Goal: Information Seeking & Learning: Understand process/instructions

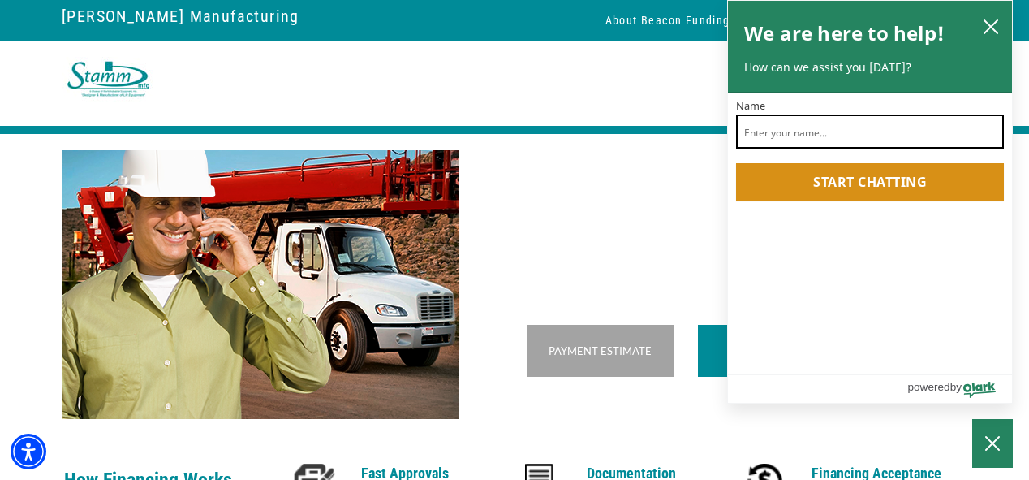
click at [815, 133] on input "Name" at bounding box center [870, 131] width 268 height 34
type input "Mark Bailin"
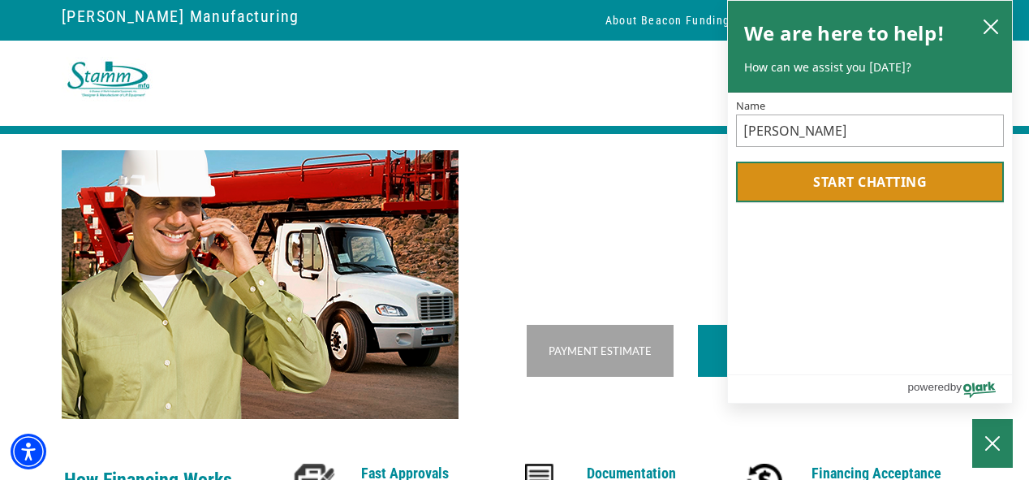
click at [859, 178] on button "Start chatting" at bounding box center [870, 182] width 268 height 41
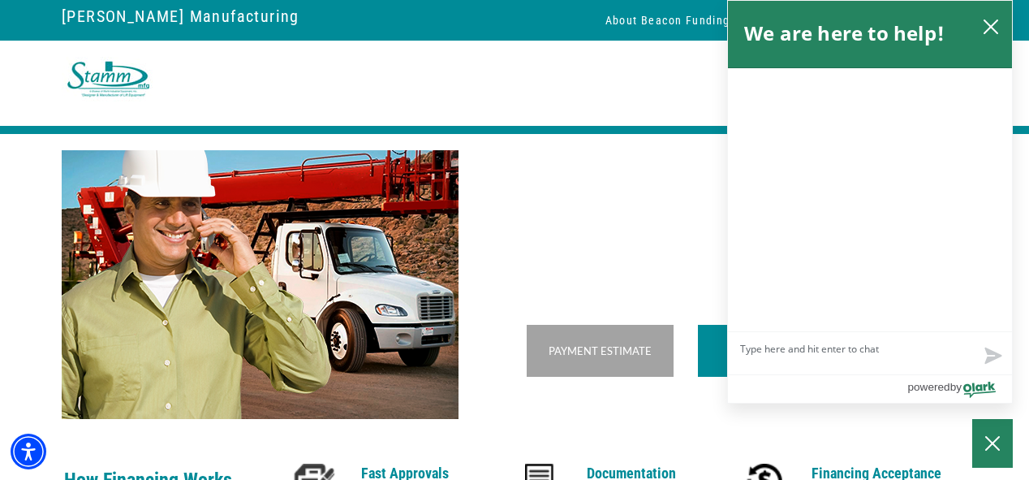
click at [847, 360] on textarea "Live Chat Now" at bounding box center [870, 353] width 284 height 42
type textarea "L"
type textarea "Lo"
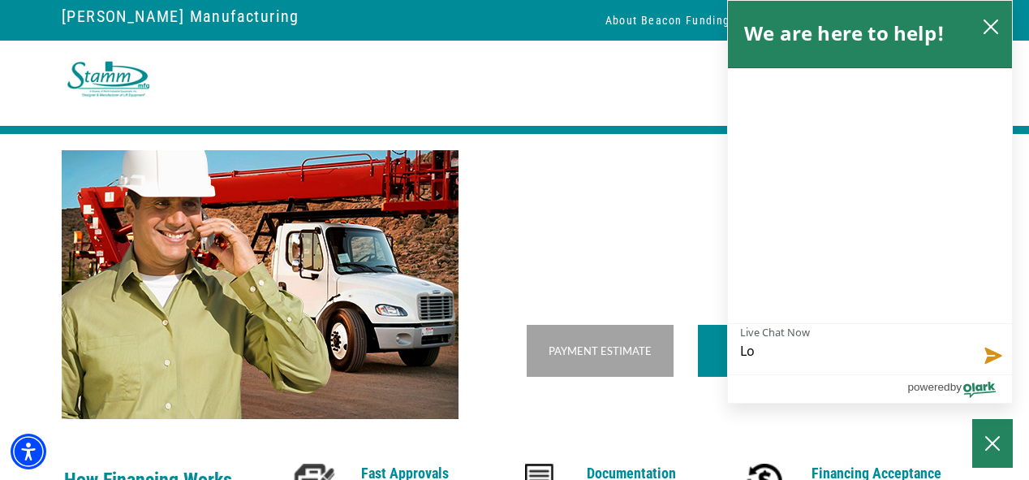
type textarea "Loo"
type textarea "Look"
type textarea "Looki"
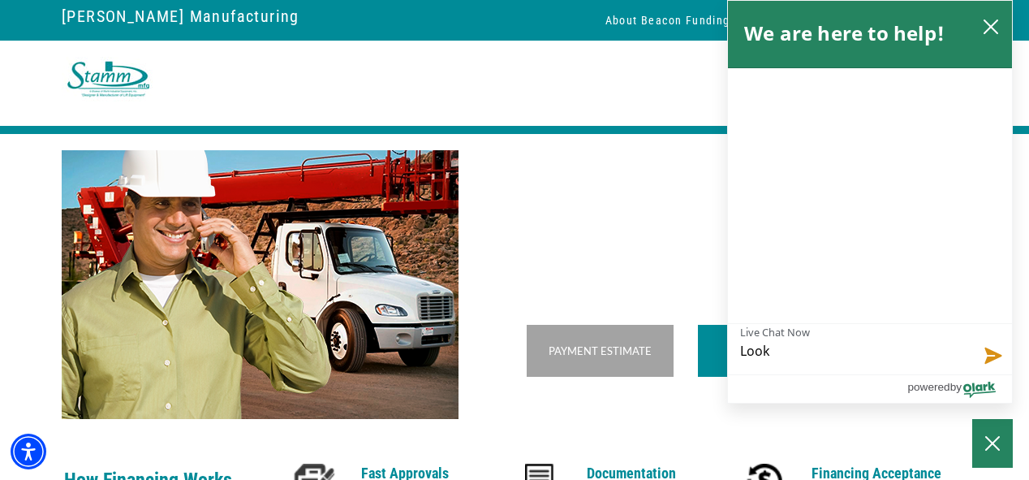
type textarea "Looki"
type textarea "Lookin"
type textarea "Looking"
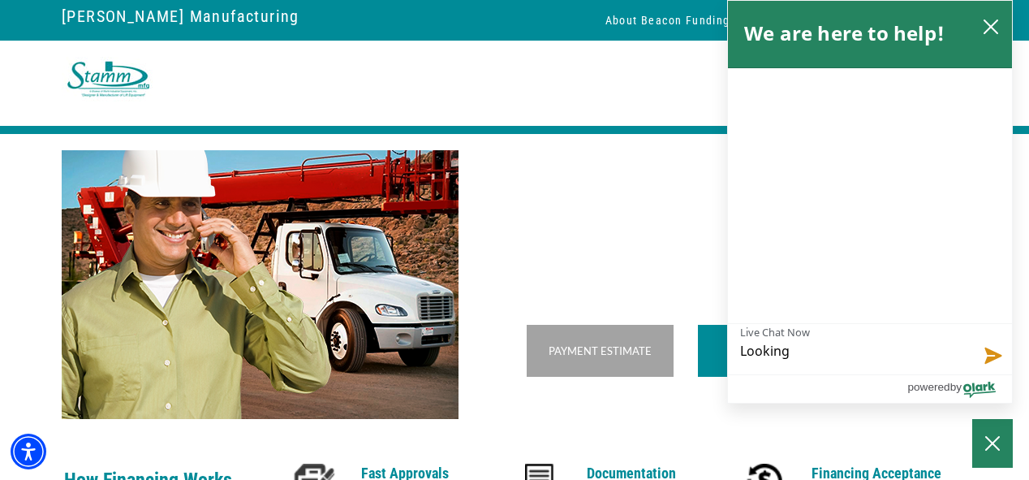
type textarea "Looking a"
type textarea "Looking at"
type textarea "Looking at f"
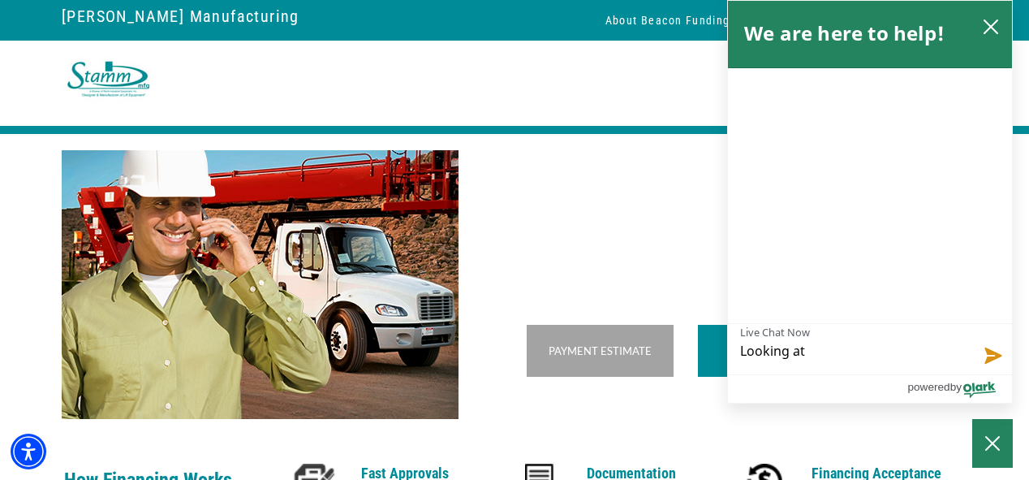
type textarea "Looking at f"
type textarea "Looking at fi"
type textarea "Looking at fin"
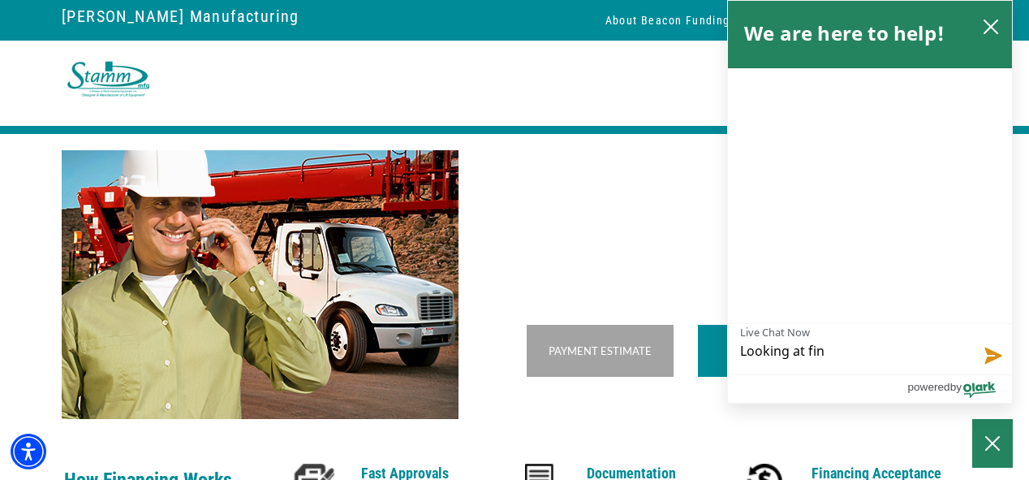
type textarea "Looking at fina"
type textarea "Looking at finan"
type textarea "Looking at financ"
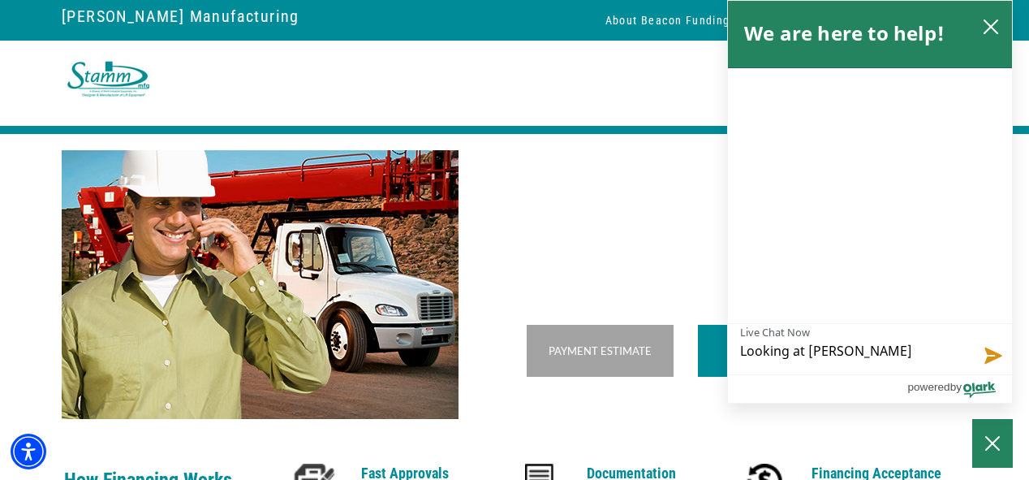
type textarea "Looking at financ"
type textarea "Looking at financi"
type textarea "Looking at financin"
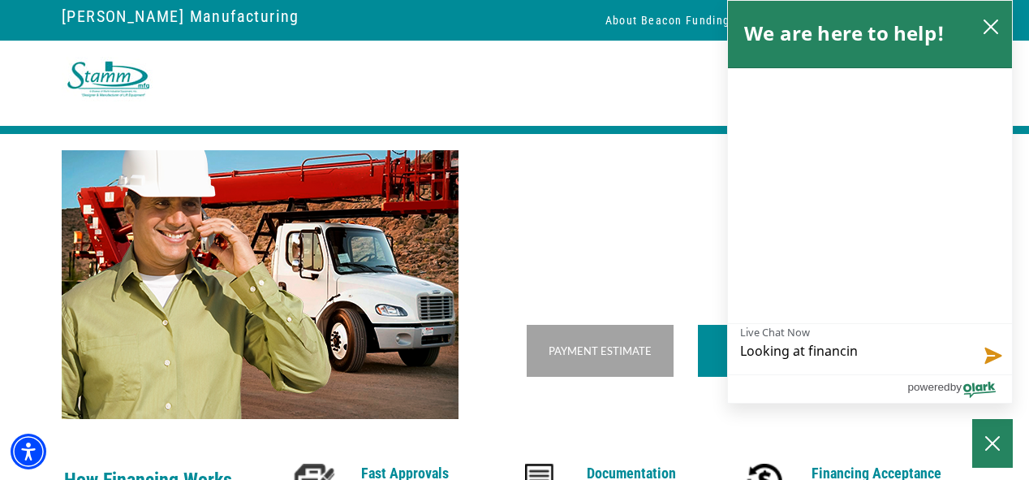
type textarea "Looking at financing"
type textarea "Looking at financing a"
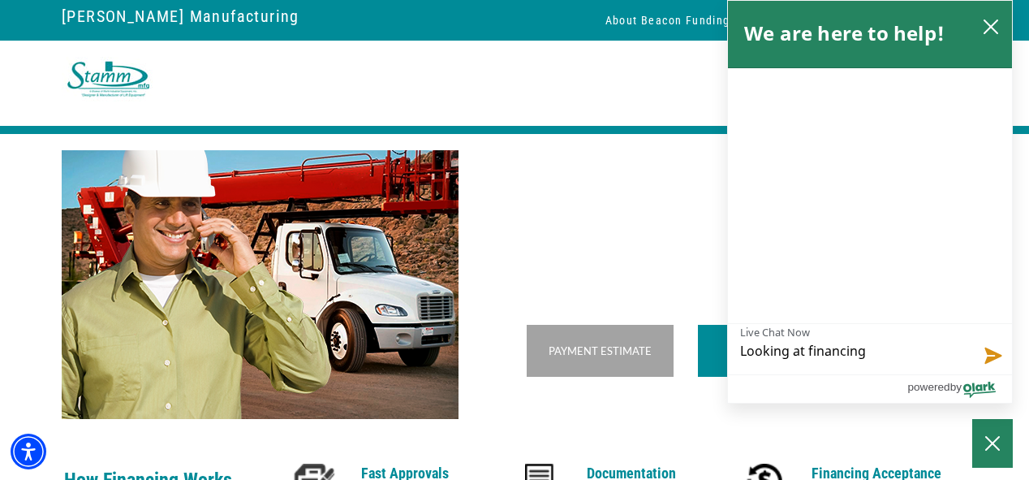
type textarea "Looking at financing a"
type textarea "Looking at financing a v"
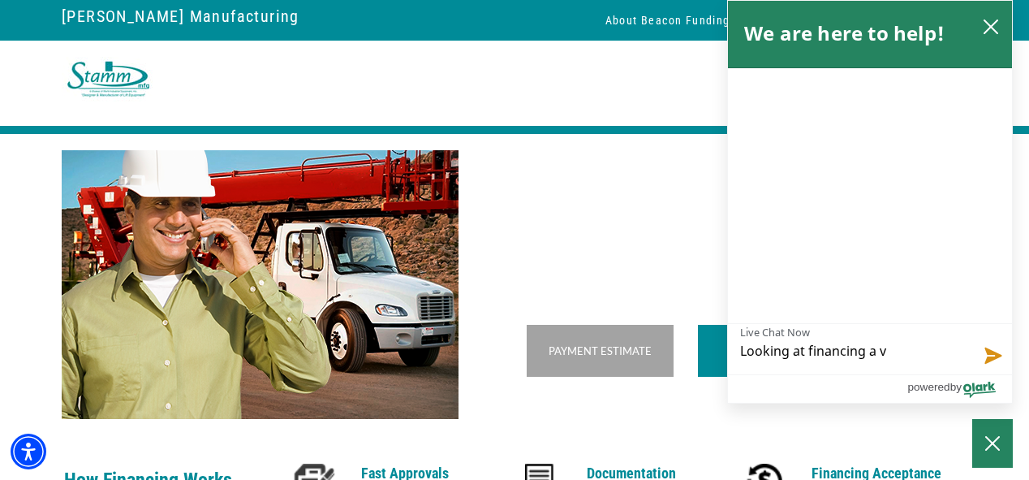
type textarea "Looking at financing a va"
type textarea "Looking at financing a van"
click at [985, 359] on button "Send message" at bounding box center [990, 354] width 44 height 41
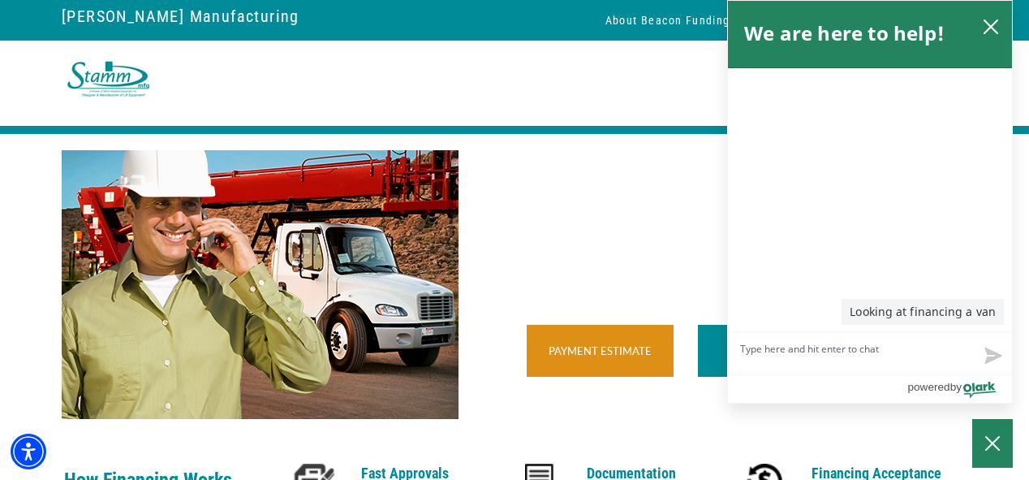
click at [581, 377] on div "Payment Estimate" at bounding box center [600, 351] width 147 height 52
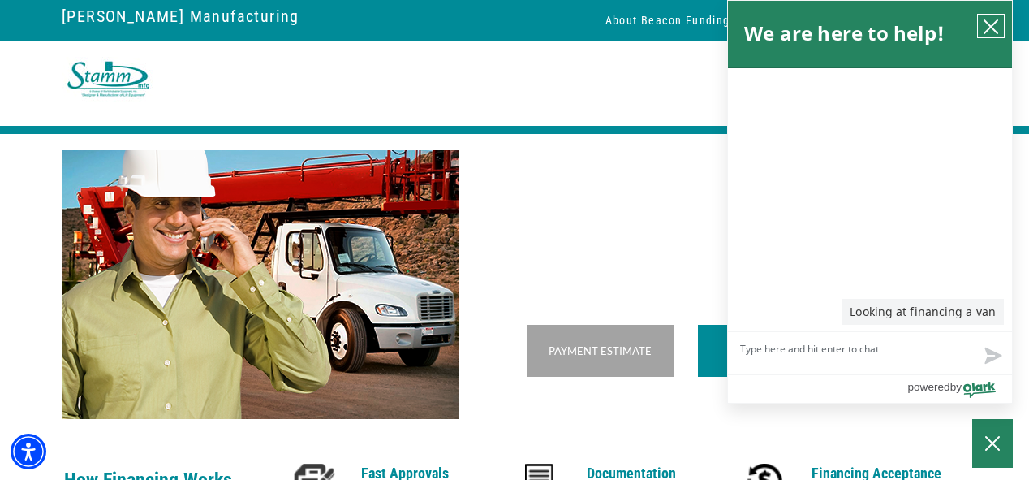
click at [994, 28] on icon "close chatbox" at bounding box center [991, 26] width 13 height 13
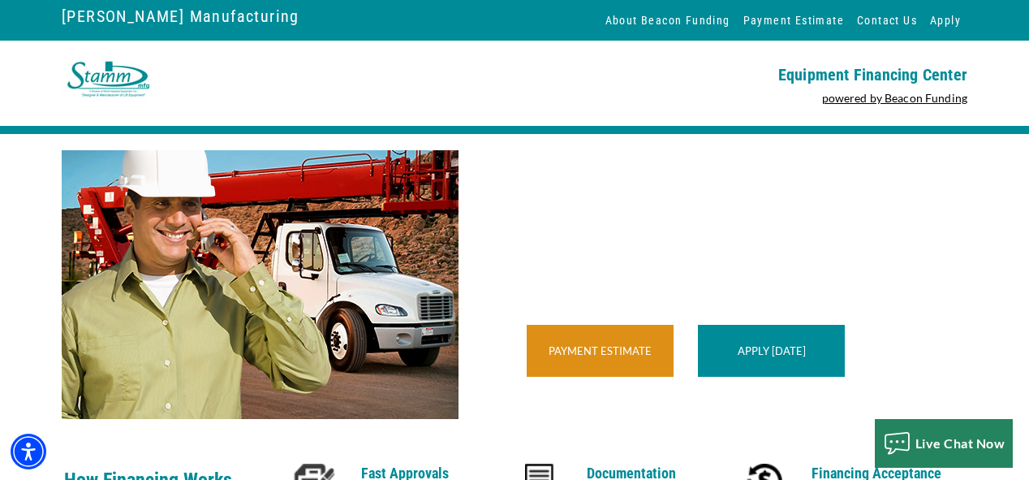
click at [625, 369] on div "Payment Estimate" at bounding box center [600, 351] width 147 height 52
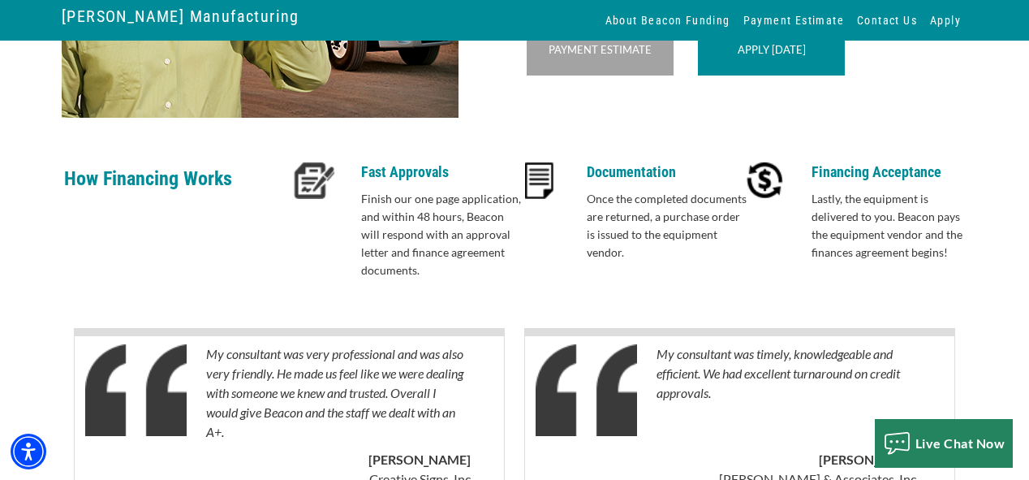
scroll to position [236, 0]
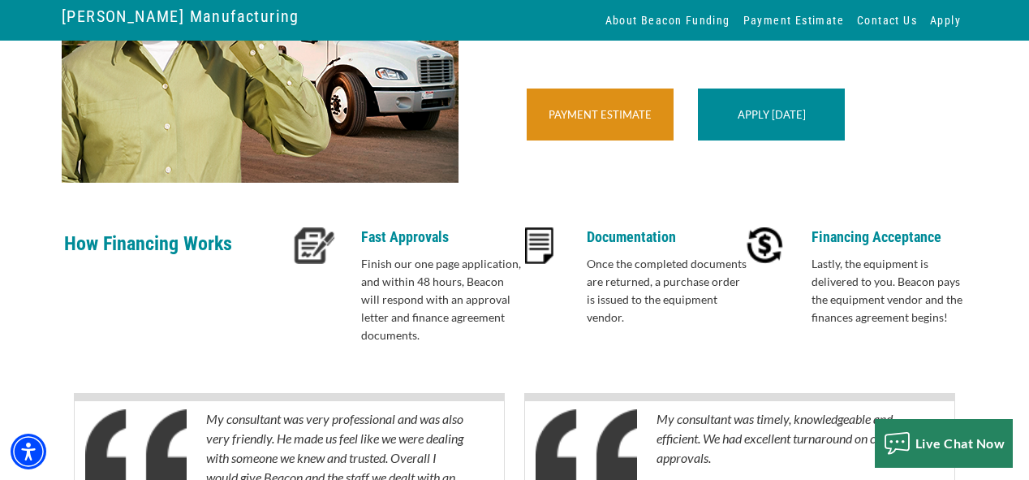
click at [606, 140] on div "Payment Estimate" at bounding box center [600, 114] width 147 height 52
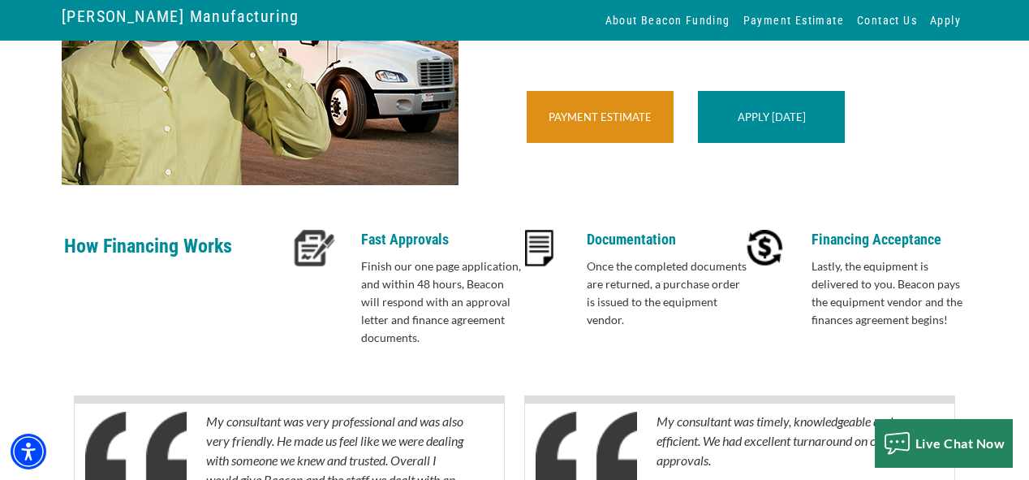
click at [641, 123] on link "Payment Estimate" at bounding box center [600, 116] width 103 height 13
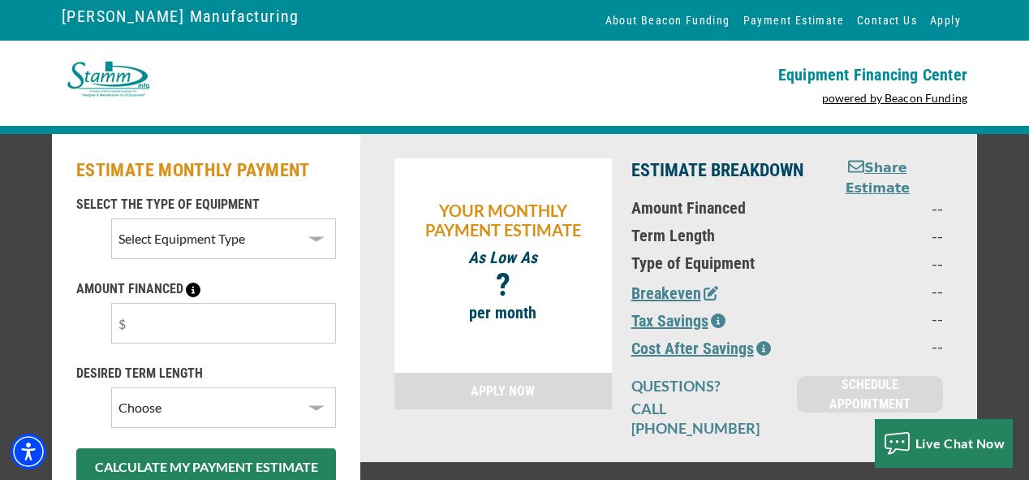
click at [260, 229] on select "Select Equipment Type Aerial Bucket Boom Truck Flatbed Truck Manitex Roofing Tr…" at bounding box center [223, 238] width 225 height 41
select select "6"
click at [111, 218] on select "Select Equipment Type Aerial Bucket Boom Truck Flatbed Truck Manitex Roofing Tr…" at bounding box center [223, 238] width 225 height 41
click at [144, 331] on input "text" at bounding box center [223, 323] width 225 height 41
drag, startPoint x: 144, startPoint y: 327, endPoint x: 122, endPoint y: 321, distance: 22.6
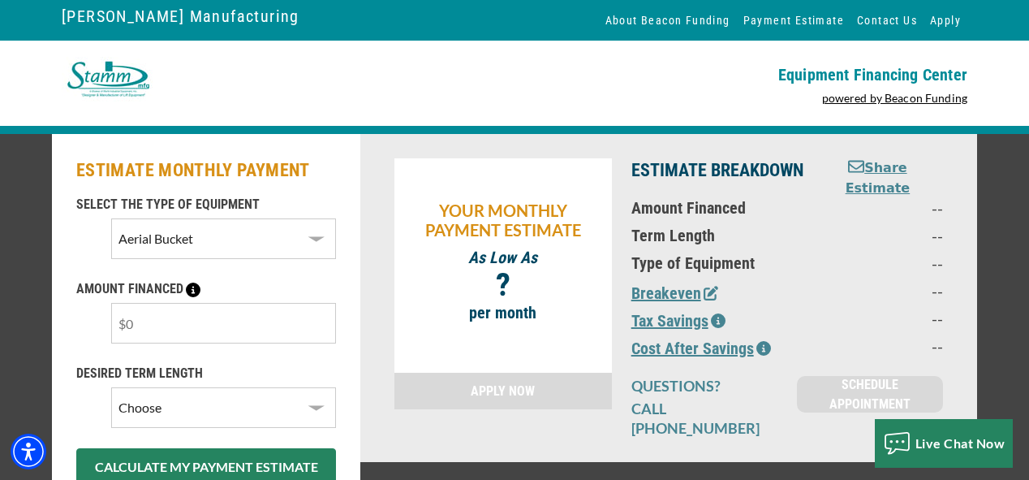
click at [122, 321] on input "text" at bounding box center [223, 323] width 225 height 41
type input "$66,000"
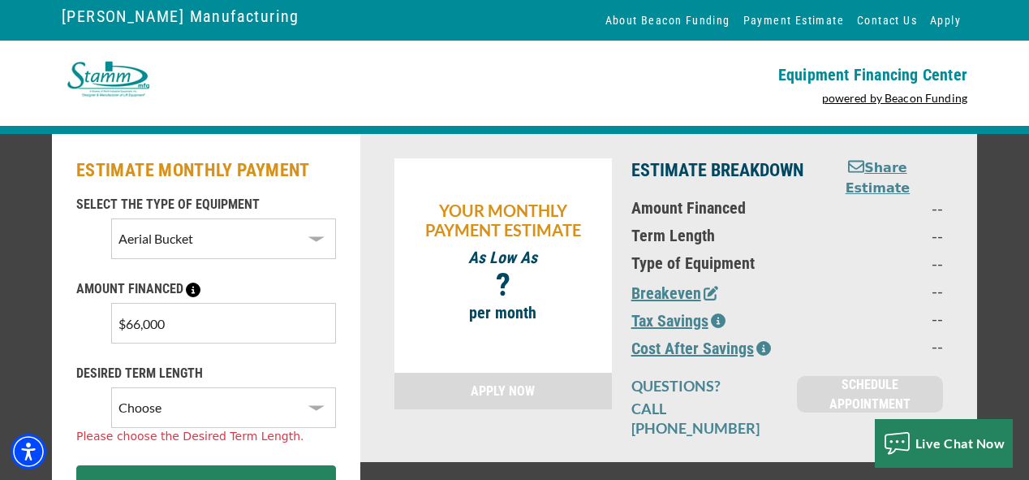
click at [227, 412] on select "Choose 36 Months 48 Months 60 Months" at bounding box center [223, 407] width 225 height 41
select select "60"
click at [111, 387] on select "Choose 36 Months 48 Months 60 Months" at bounding box center [223, 407] width 225 height 41
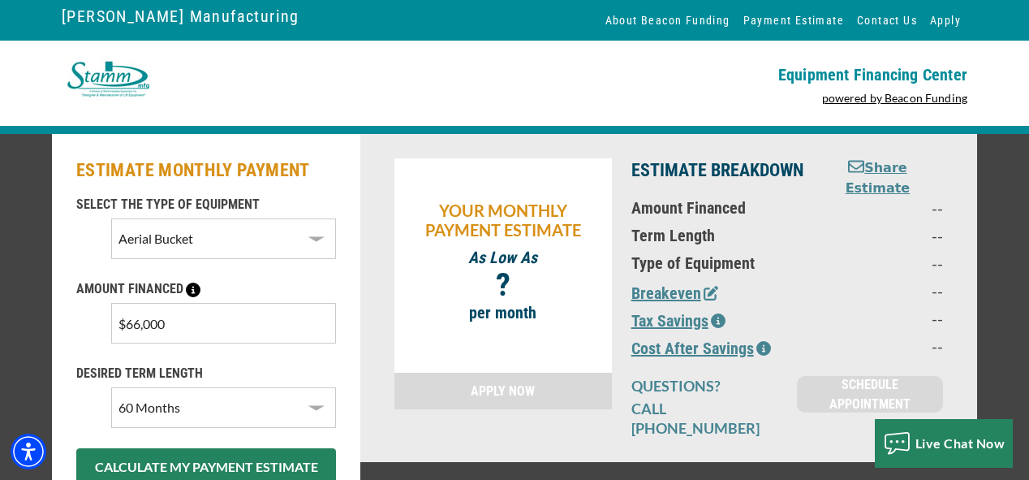
scroll to position [65, 0]
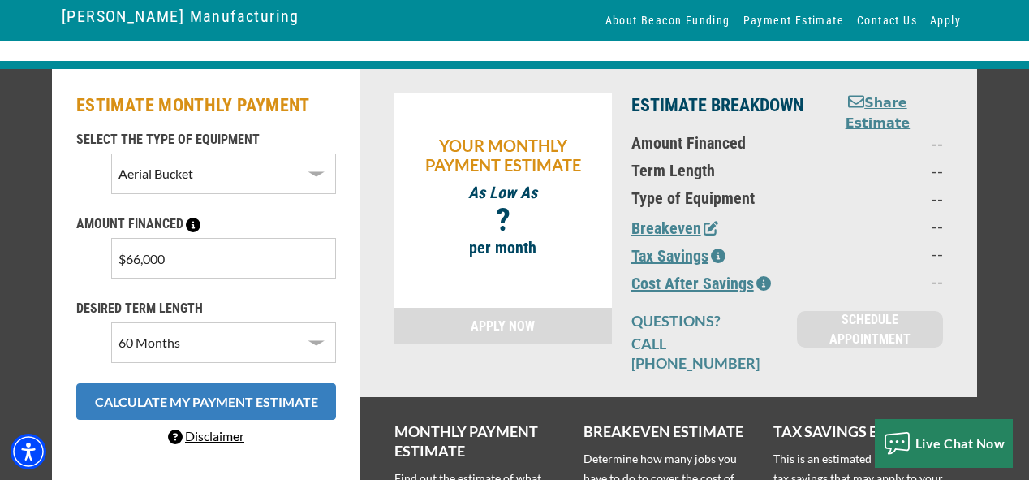
click at [210, 399] on button "CALCULATE MY PAYMENT ESTIMATE" at bounding box center [206, 401] width 260 height 37
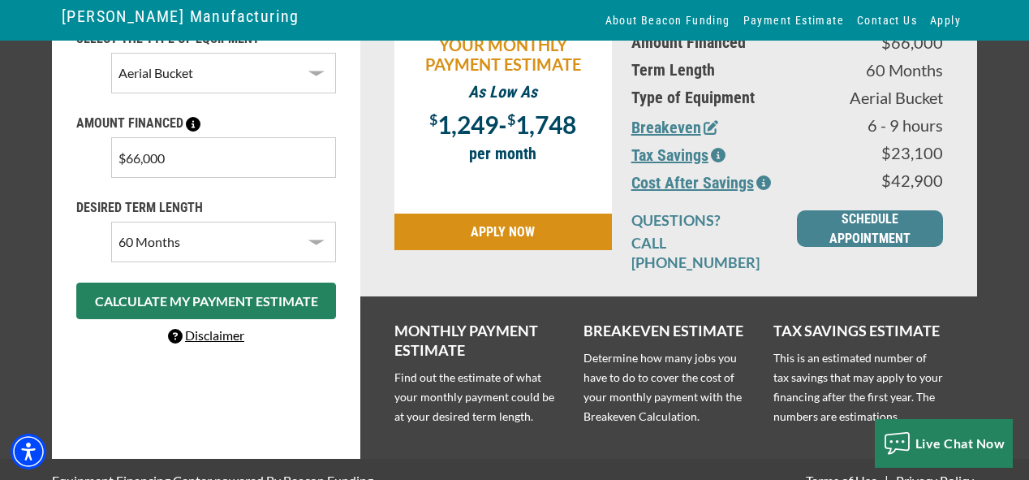
scroll to position [173, 0]
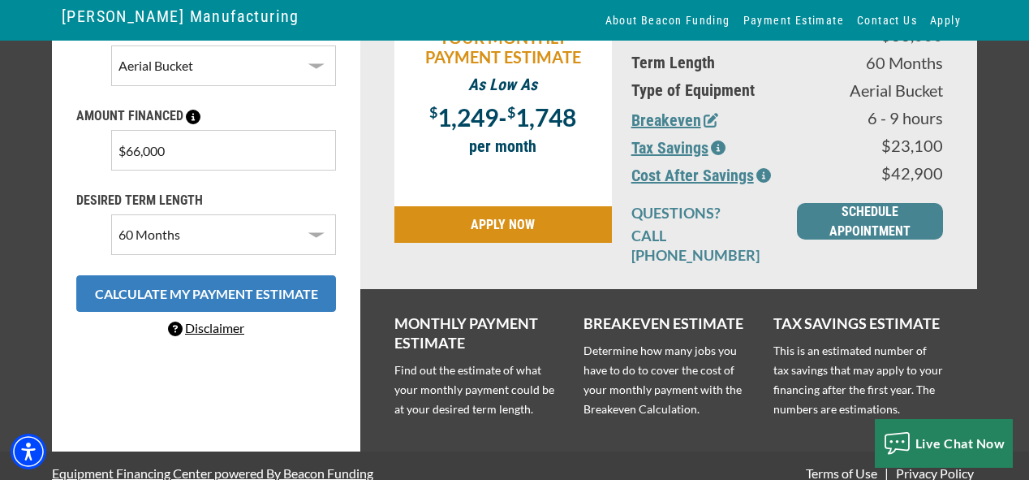
click at [236, 295] on button "CALCULATE MY PAYMENT ESTIMATE" at bounding box center [206, 293] width 260 height 37
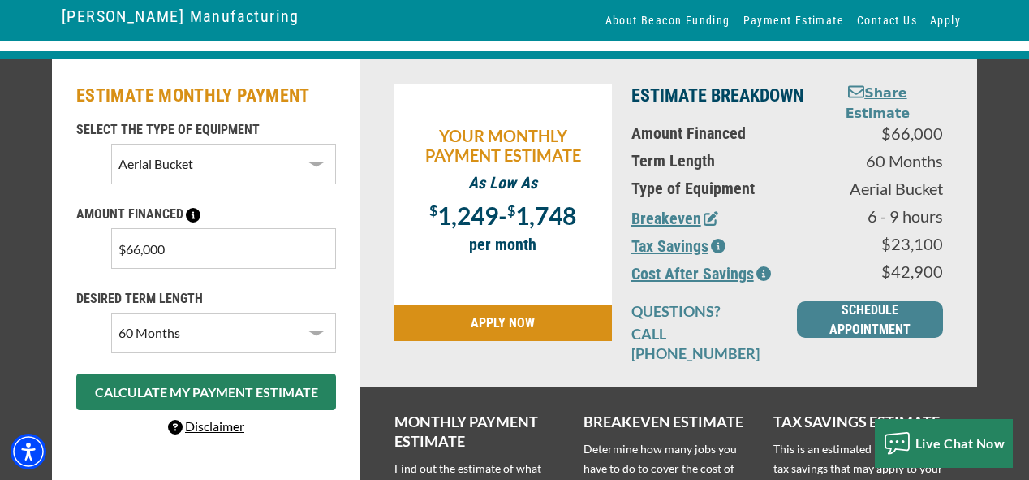
scroll to position [43, 0]
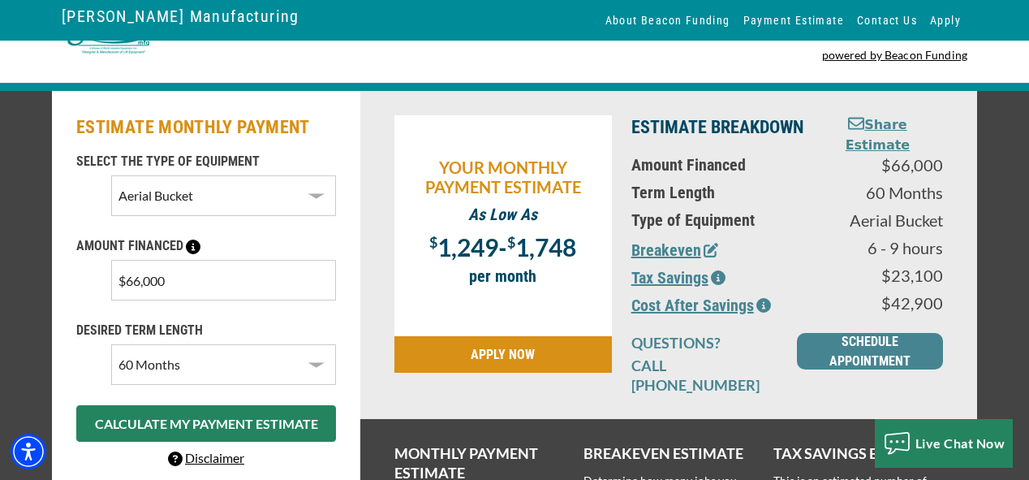
click at [894, 124] on button "Share Estimate" at bounding box center [878, 135] width 106 height 40
click at [872, 153] on button "Share Estimate" at bounding box center [878, 135] width 106 height 40
click at [860, 349] on link "SCHEDULE APPOINTMENT" at bounding box center [870, 351] width 146 height 37
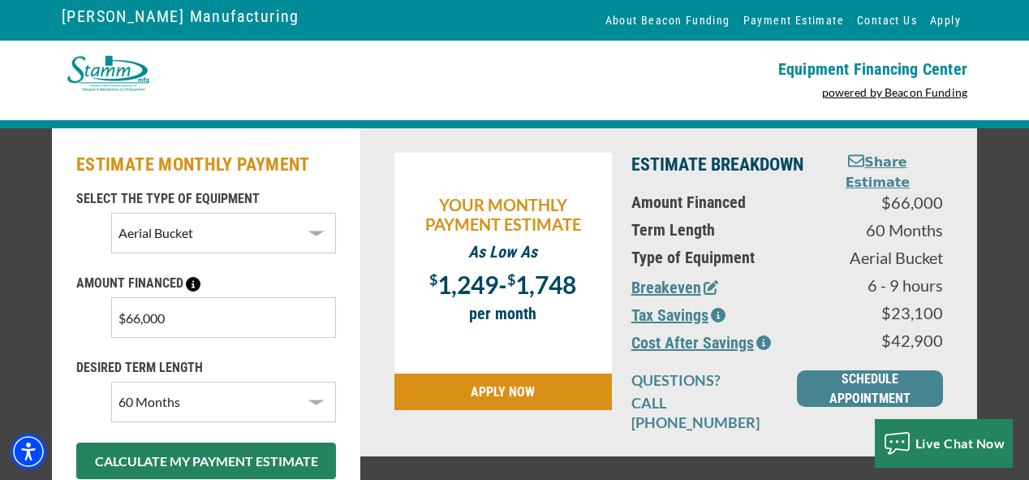
scroll to position [0, 0]
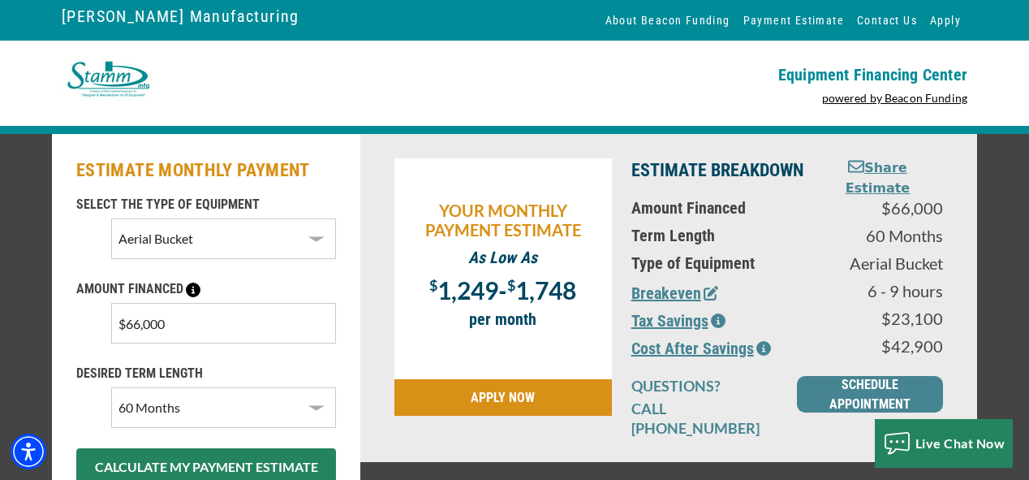
click at [130, 13] on link "[PERSON_NAME] Manufacturing" at bounding box center [181, 16] width 238 height 28
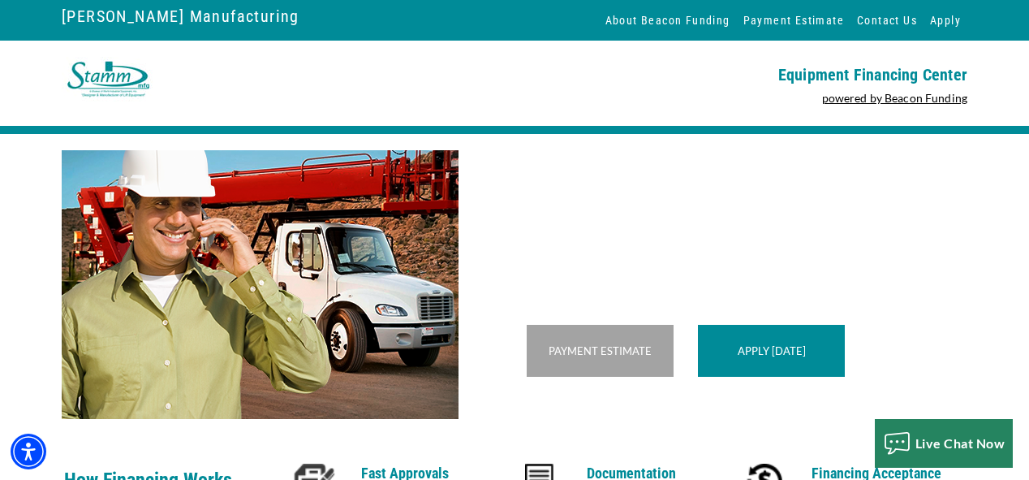
click at [138, 19] on link "[PERSON_NAME] Manufacturing" at bounding box center [181, 16] width 238 height 28
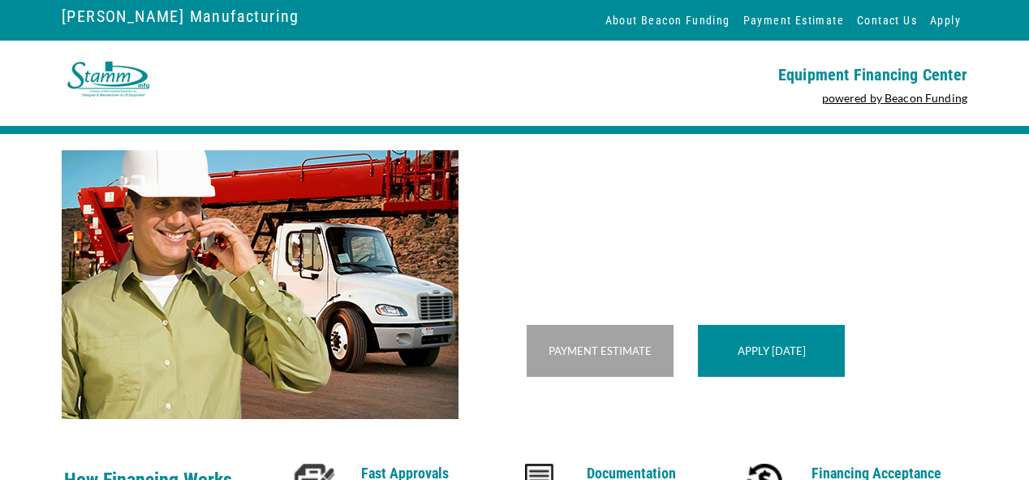
click at [103, 77] on img at bounding box center [108, 79] width 93 height 45
